Goal: Contribute content

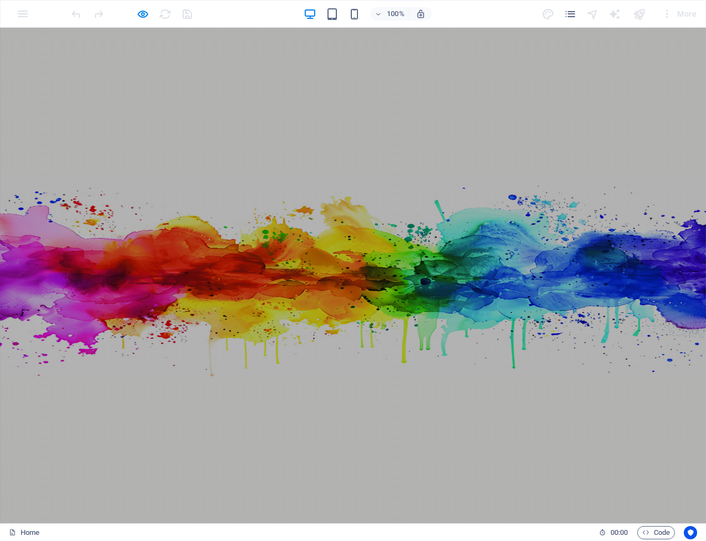
scroll to position [749, 0]
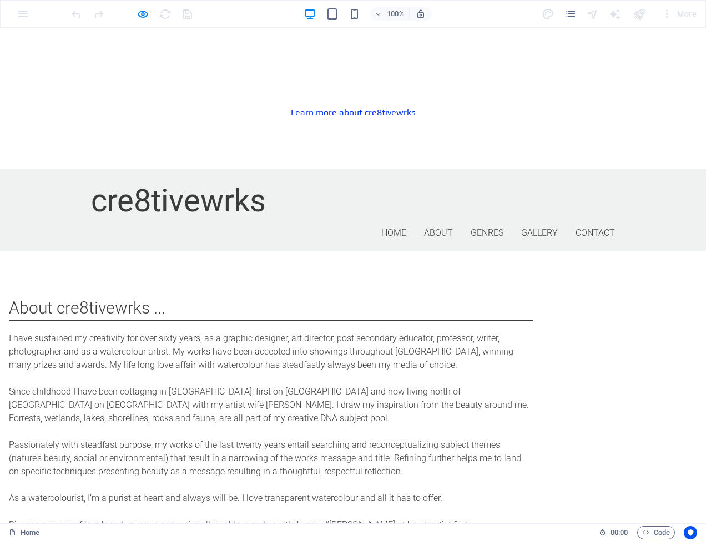
drag, startPoint x: 39, startPoint y: 302, endPoint x: 75, endPoint y: 283, distance: 41.0
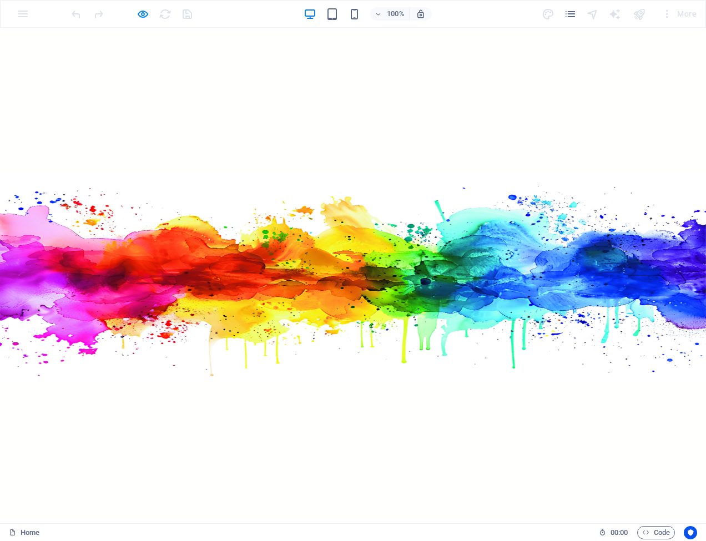
scroll to position [0, 0]
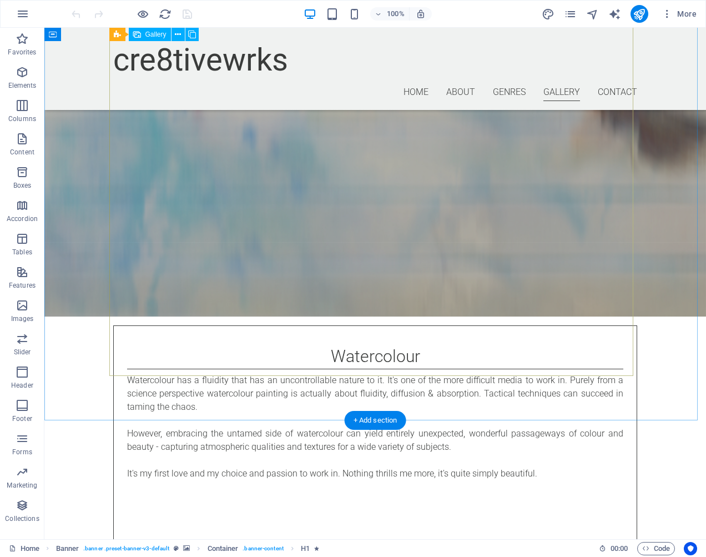
scroll to position [2037, 0]
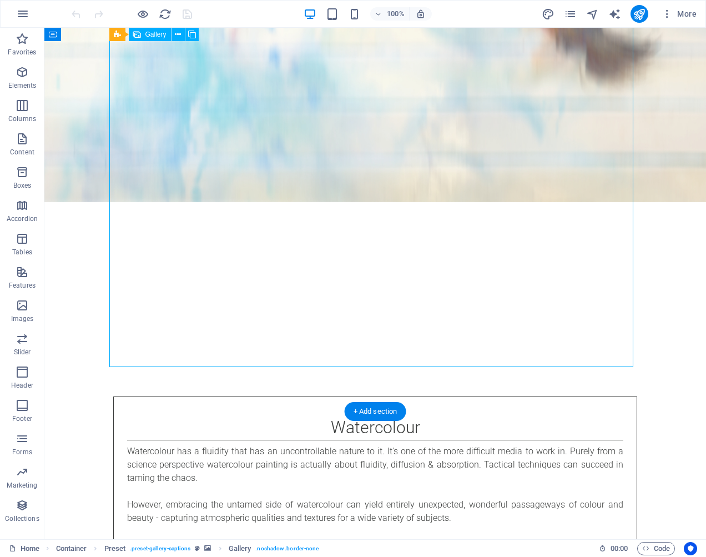
scroll to position [2051, 0]
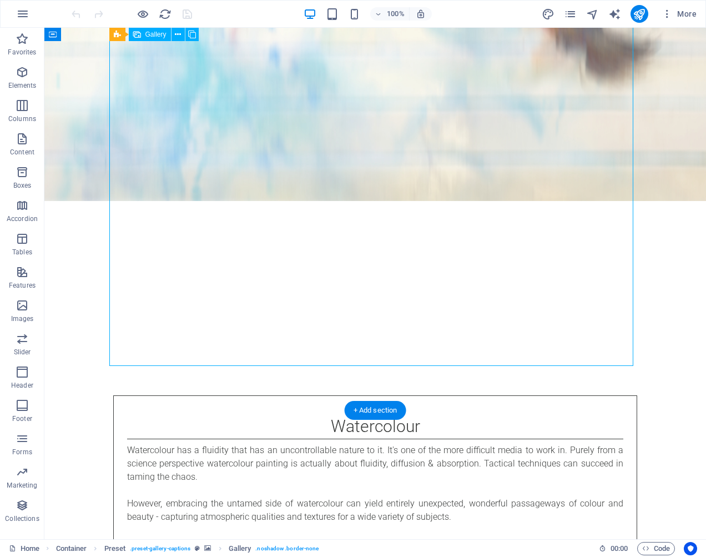
select select "4"
select select "px"
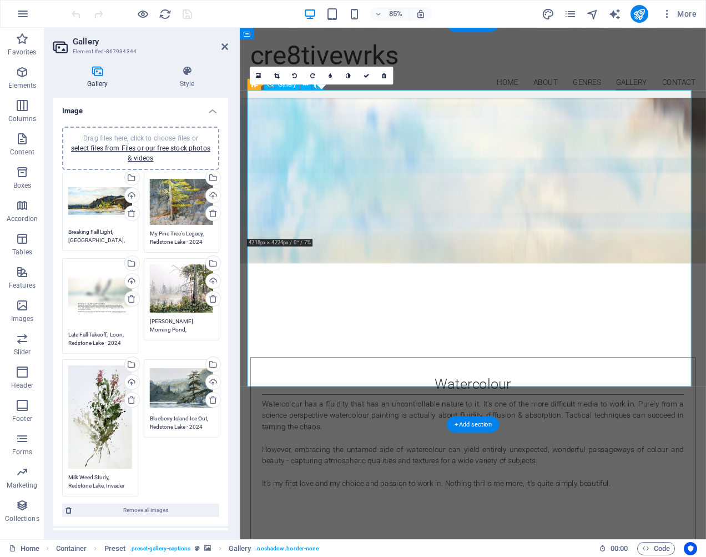
scroll to position [2046, 0]
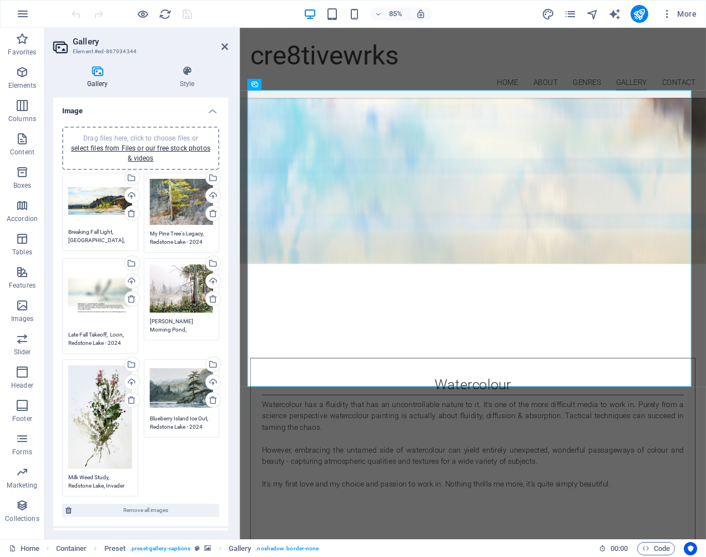
click at [102, 284] on div "Drag files here, click to choose files or select files from Files or our free s…" at bounding box center [100, 295] width 64 height 62
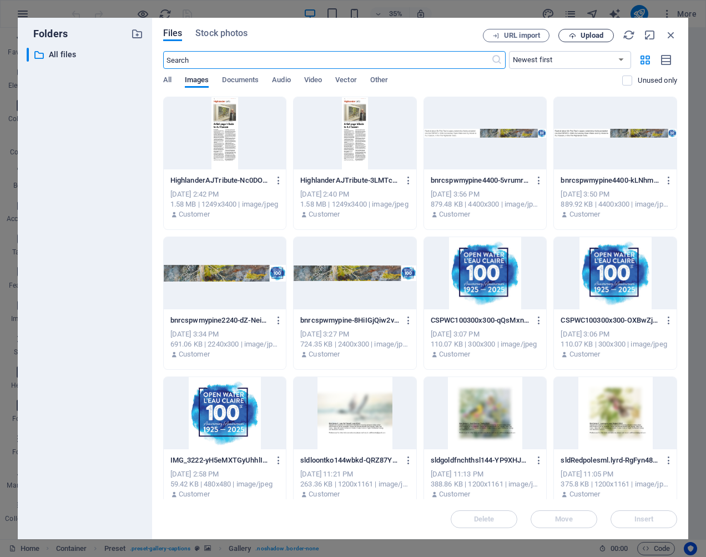
click at [579, 34] on span "Upload" at bounding box center [587, 35] width 46 height 7
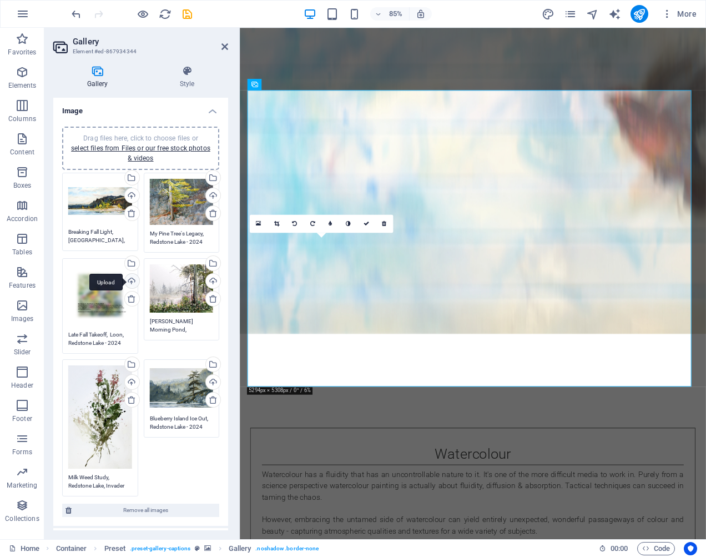
click at [132, 280] on div "Upload" at bounding box center [131, 282] width 17 height 17
click at [131, 279] on div "Upload" at bounding box center [131, 282] width 17 height 17
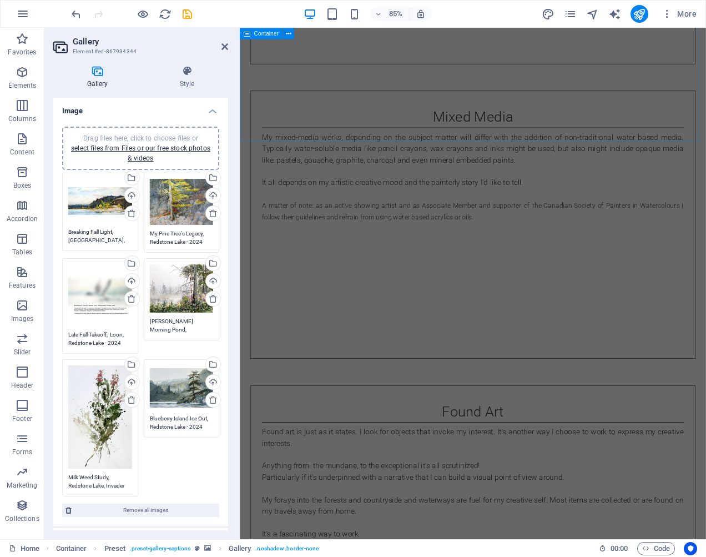
scroll to position [2852, 0]
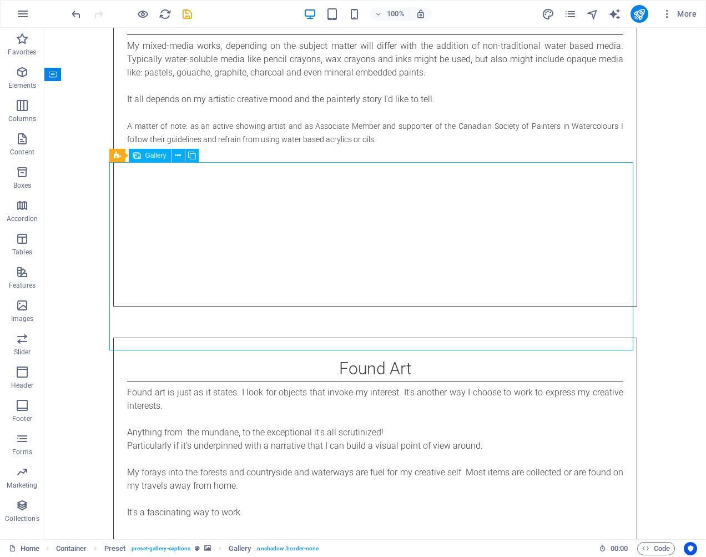
scroll to position [2856, 0]
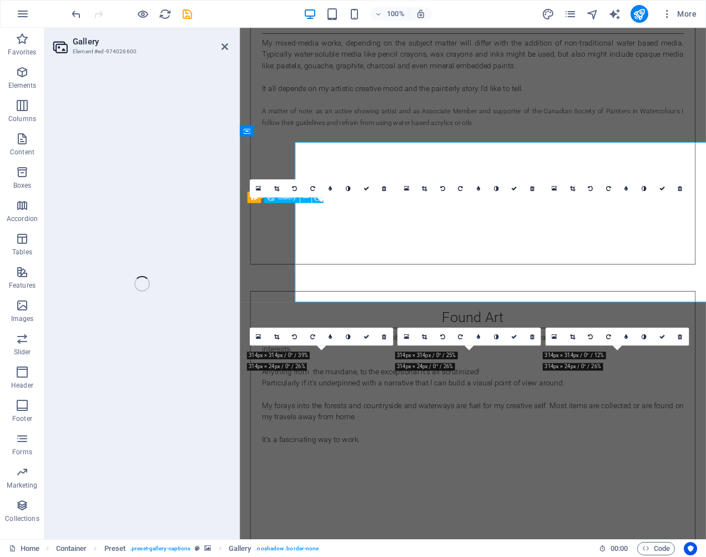
select select "4"
select select "px"
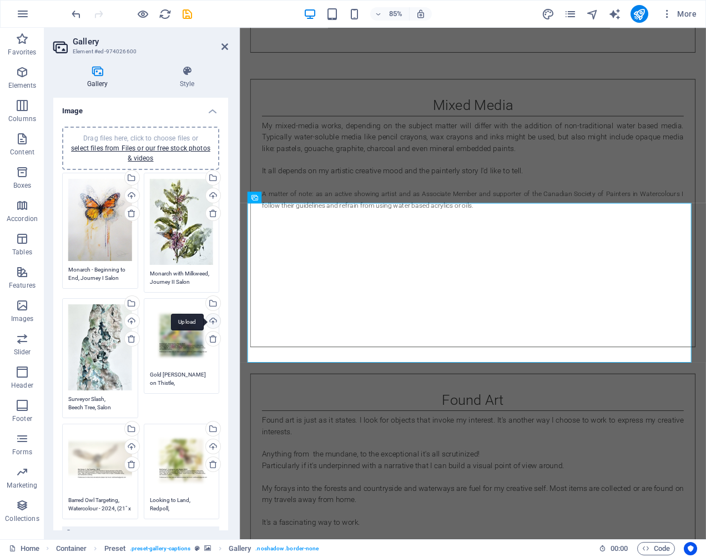
click at [212, 319] on div "Upload" at bounding box center [212, 322] width 17 height 17
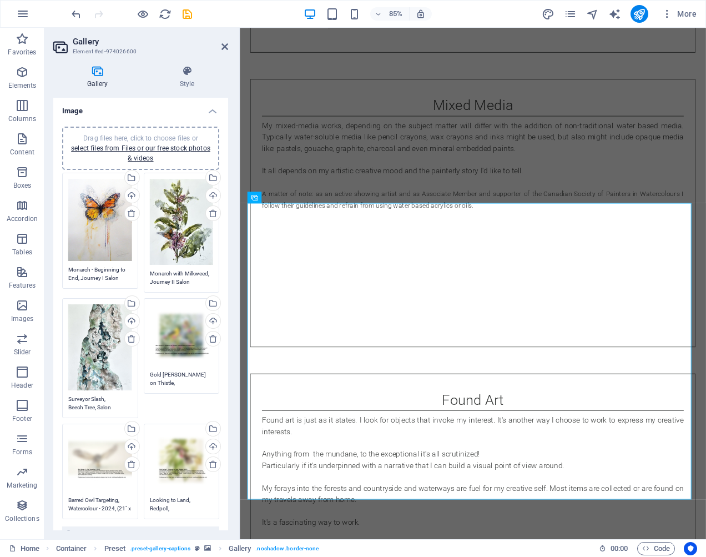
click at [109, 451] on div "Drag files here, click to choose files or select files from Files or our free s…" at bounding box center [100, 461] width 64 height 62
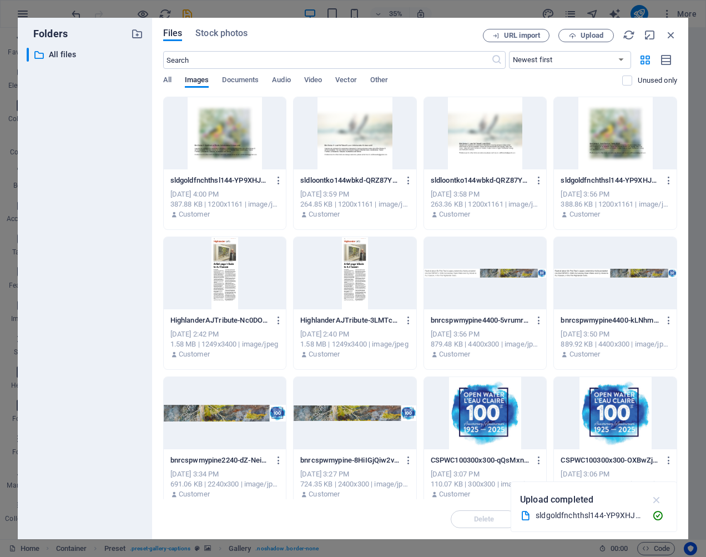
click at [659, 498] on icon "button" at bounding box center [657, 500] width 13 height 12
click at [670, 32] on icon "button" at bounding box center [671, 35] width 12 height 12
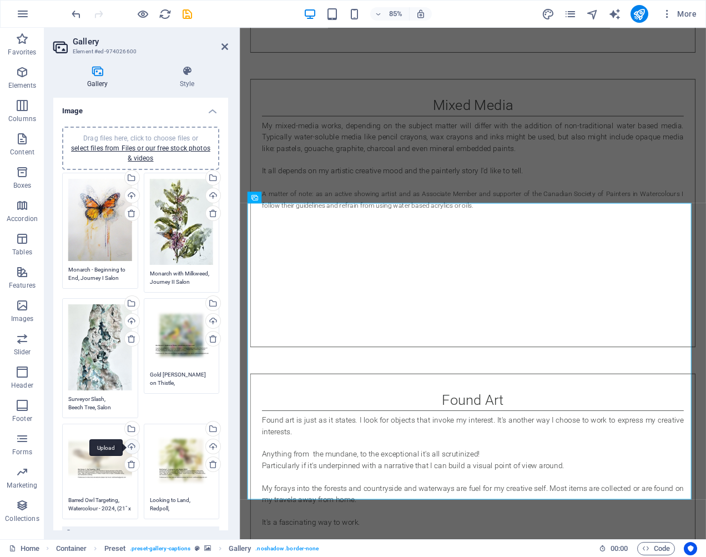
click at [133, 440] on div "Upload" at bounding box center [131, 447] width 17 height 17
click at [183, 449] on div "Drag files here, click to choose files or select files from Files or our free s…" at bounding box center [182, 461] width 64 height 62
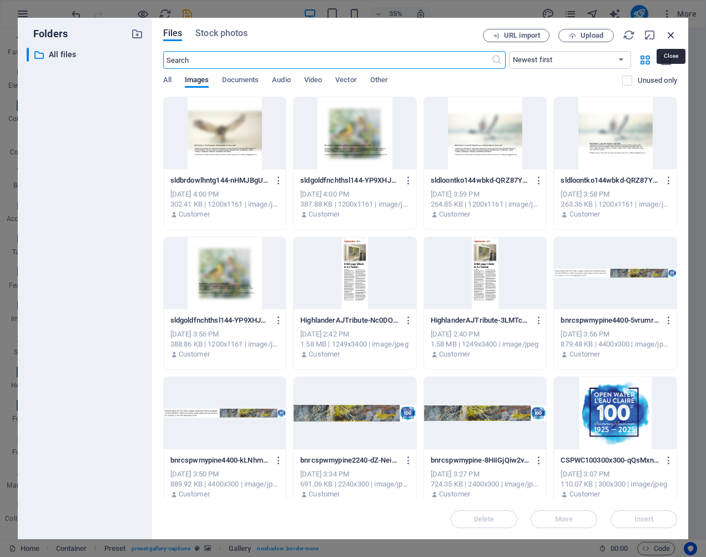
click at [673, 36] on icon "button" at bounding box center [671, 35] width 12 height 12
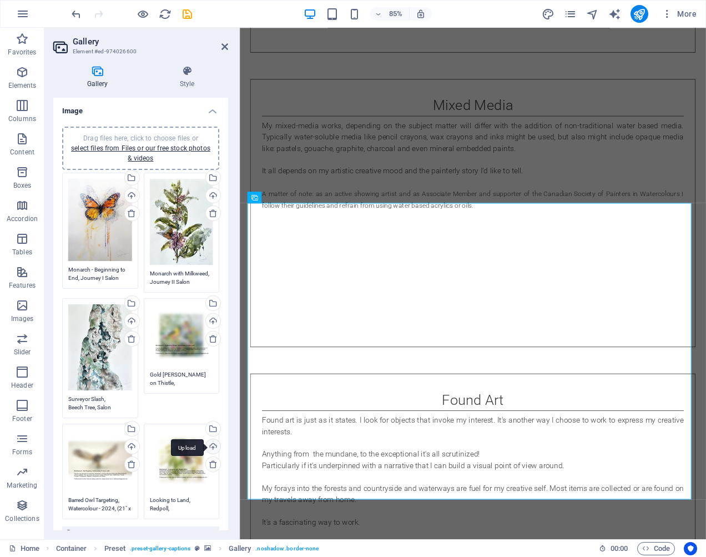
click at [210, 441] on div "Upload" at bounding box center [212, 447] width 17 height 17
click at [642, 12] on icon "publish" at bounding box center [639, 14] width 13 height 13
